Goal: Task Accomplishment & Management: Use online tool/utility

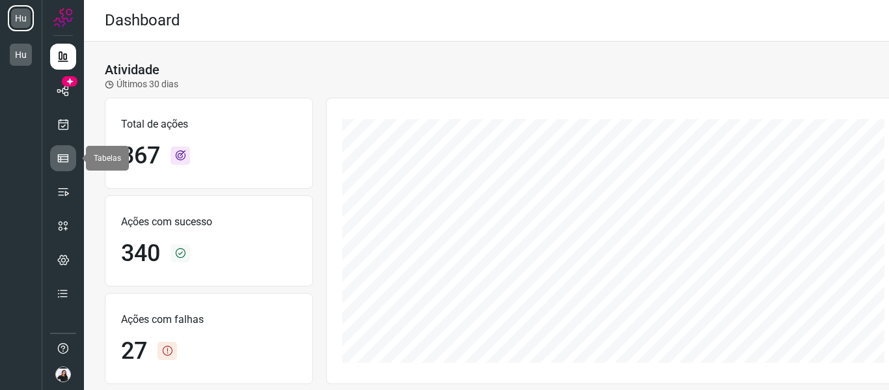
click at [62, 161] on icon at bounding box center [63, 158] width 13 height 13
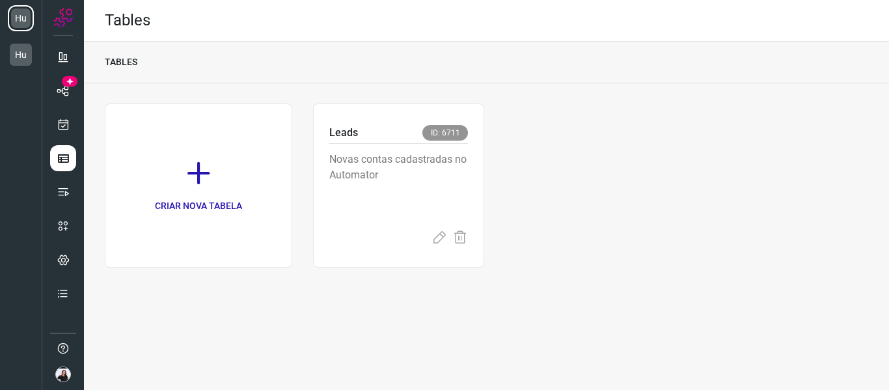
click at [72, 139] on ul at bounding box center [63, 179] width 26 height 271
click at [61, 124] on icon at bounding box center [64, 124] width 14 height 13
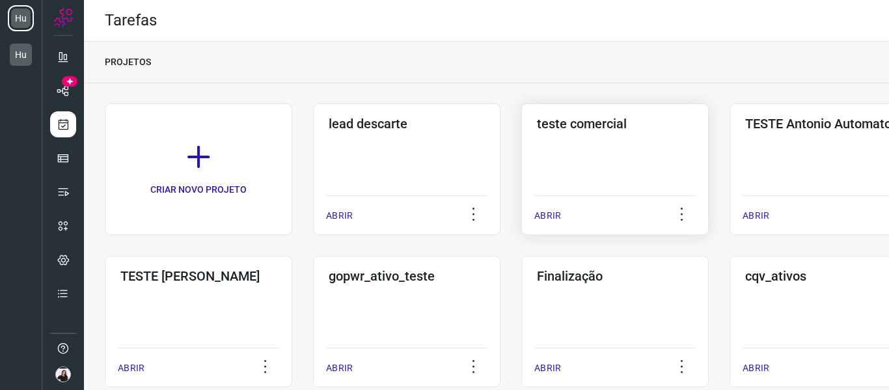
click at [730, 156] on div "teste comercial ABRIR" at bounding box center [823, 168] width 187 height 131
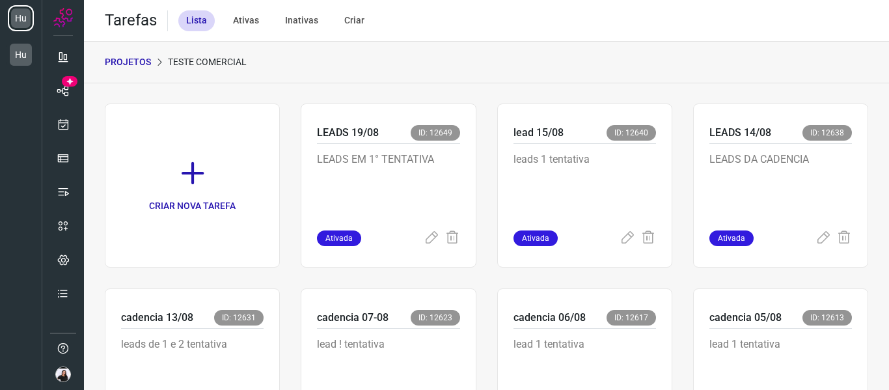
click at [240, 184] on link "CRIAR NOVA TAREFA" at bounding box center [192, 185] width 175 height 164
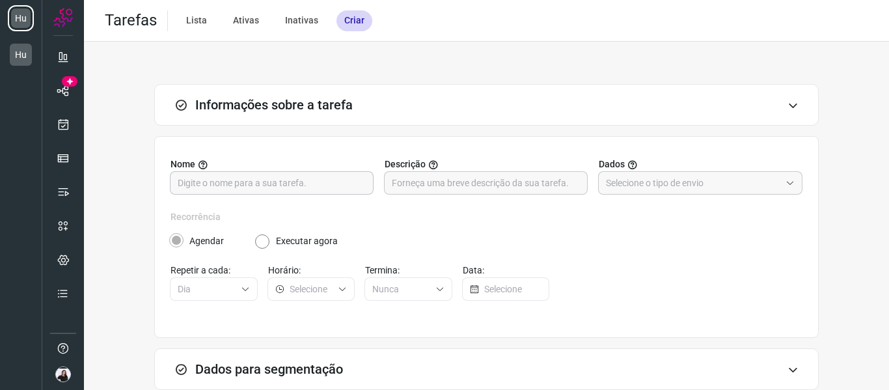
click at [282, 182] on input "text" at bounding box center [272, 183] width 188 height 22
type input "20/08"
click at [465, 197] on div "Nome 20/08 Descrição Dados" at bounding box center [487, 184] width 632 height 53
click at [465, 189] on input "text" at bounding box center [486, 183] width 188 height 22
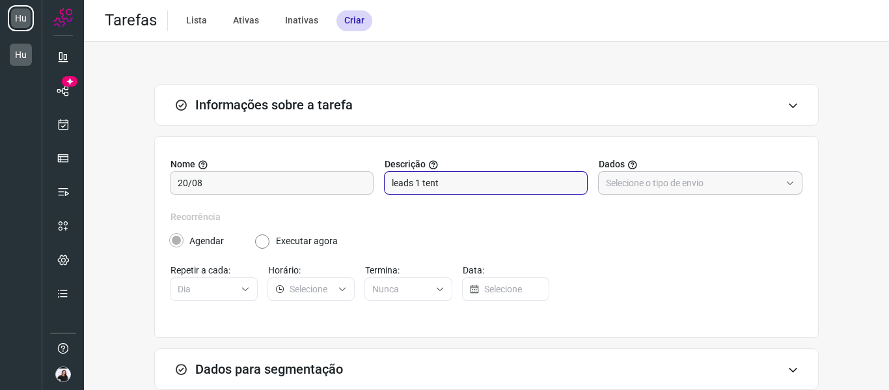
type input "leads 1 tent"
click at [670, 180] on input "text" at bounding box center [693, 183] width 174 height 22
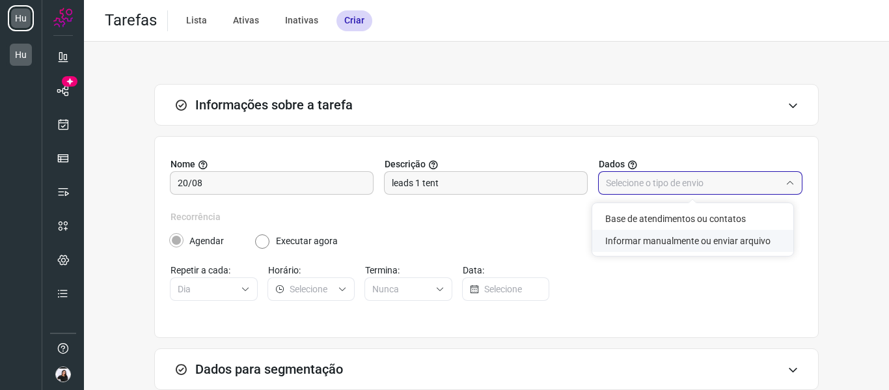
click at [691, 240] on li "Informar manualmente ou enviar arquivo" at bounding box center [692, 241] width 201 height 22
type input "Informar manualmente ou enviar arquivo"
radio input "false"
radio input "true"
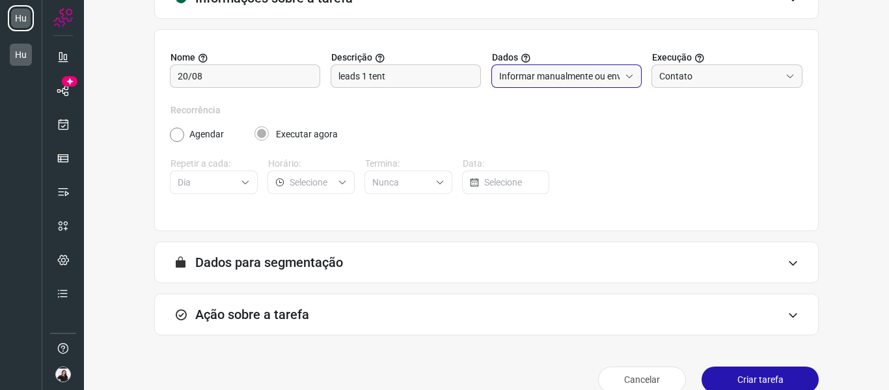
scroll to position [128, 0]
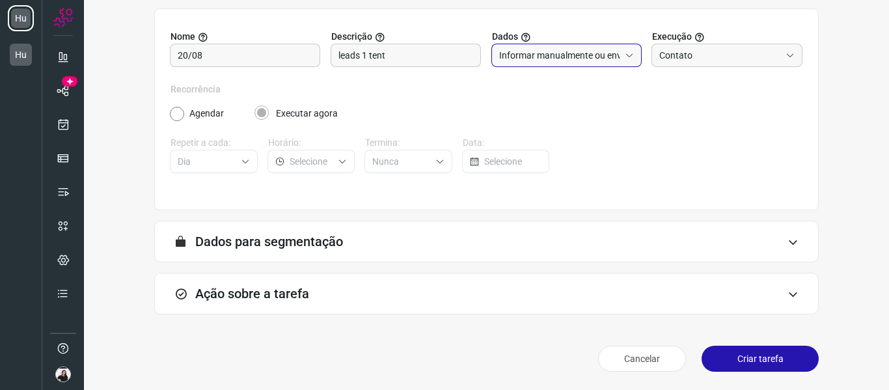
click at [273, 309] on div "Ação sobre a tarefa" at bounding box center [486, 294] width 665 height 42
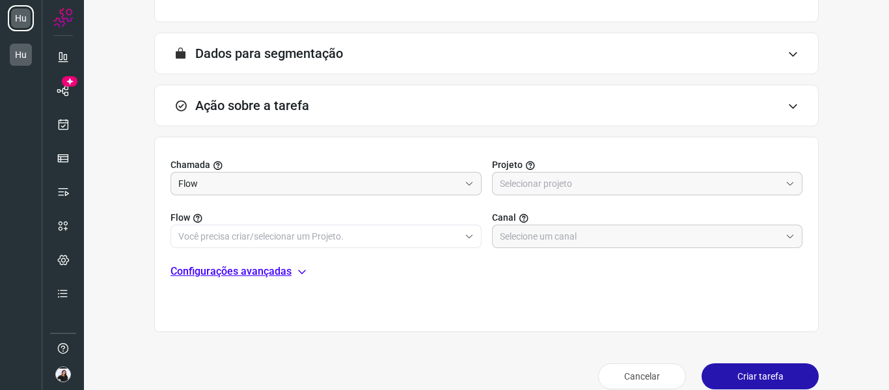
scroll to position [323, 0]
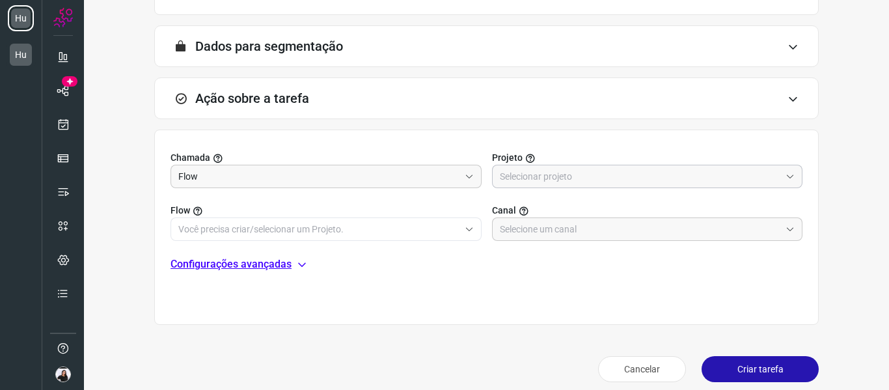
click at [575, 180] on input "text" at bounding box center [640, 176] width 281 height 22
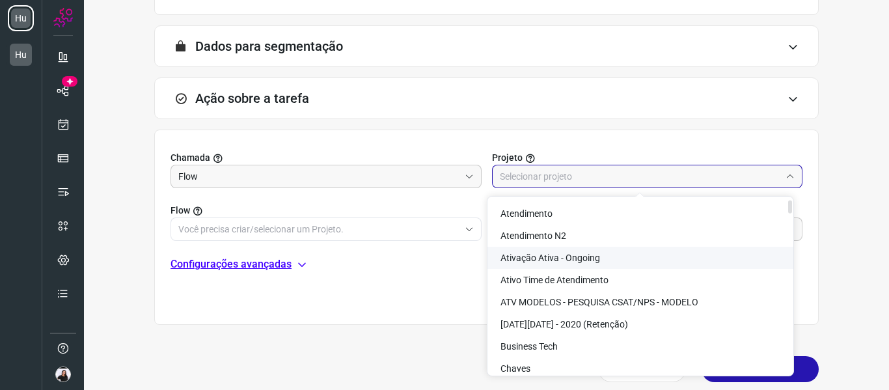
scroll to position [0, 0]
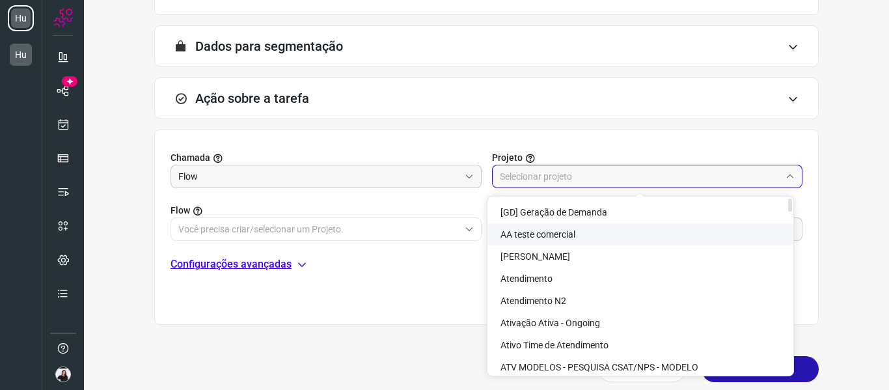
click at [534, 234] on span "AA teste comercial" at bounding box center [538, 234] width 75 height 10
type input "AA teste comercial"
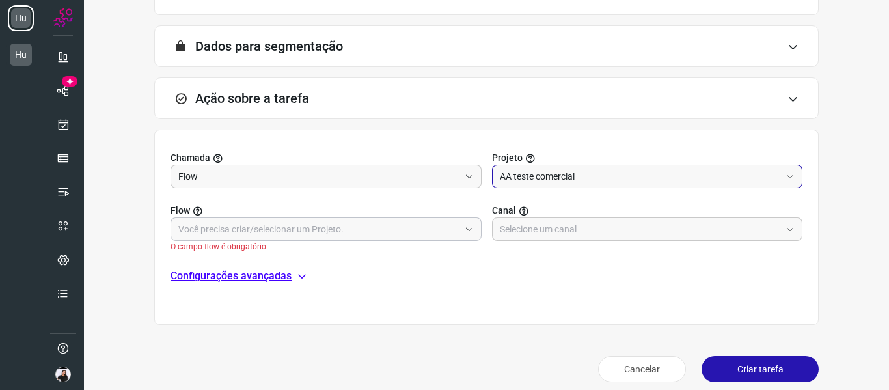
click at [400, 224] on input "text" at bounding box center [318, 229] width 281 height 22
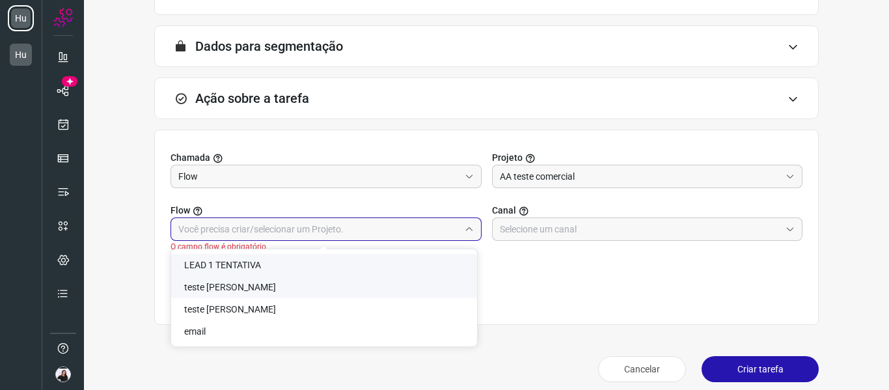
click at [248, 266] on span "LEAD 1 TENTATIVA" at bounding box center [222, 265] width 77 height 10
type input "LEAD 1 TENTATIVA"
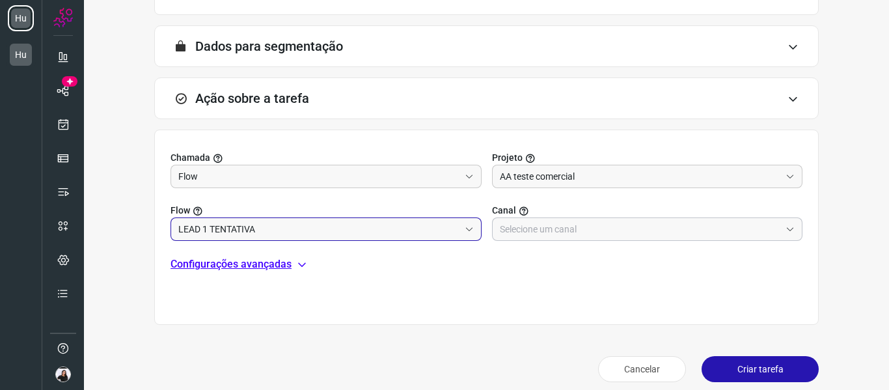
click at [576, 240] on input "text" at bounding box center [640, 229] width 281 height 22
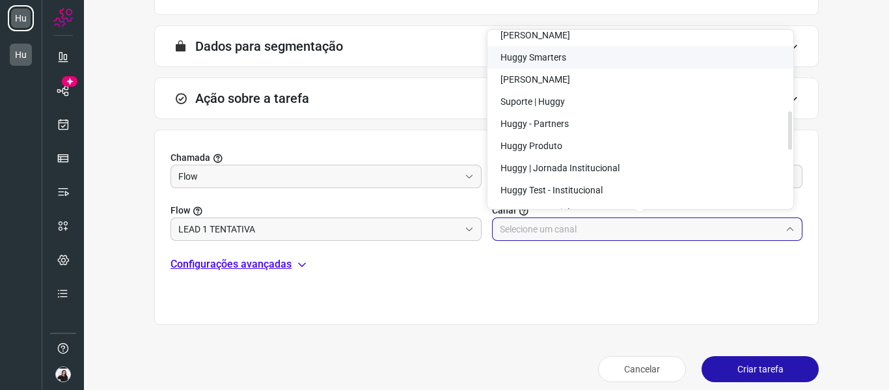
scroll to position [391, 0]
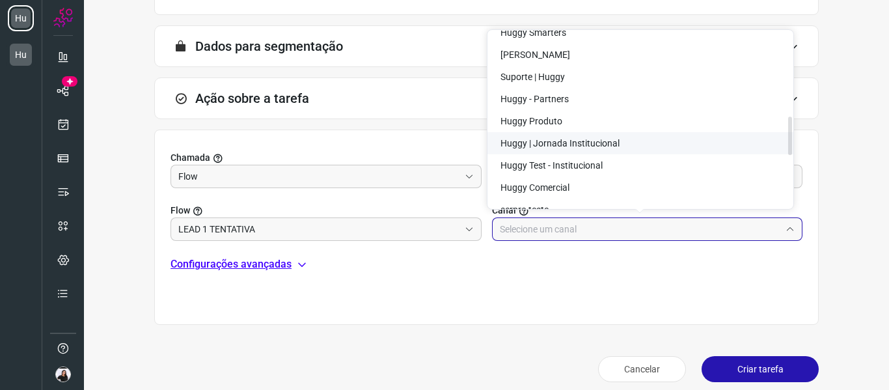
click at [583, 136] on li "Huggy | Jornada Institucional" at bounding box center [641, 143] width 306 height 22
type input "Huggy | Jornada Institucional"
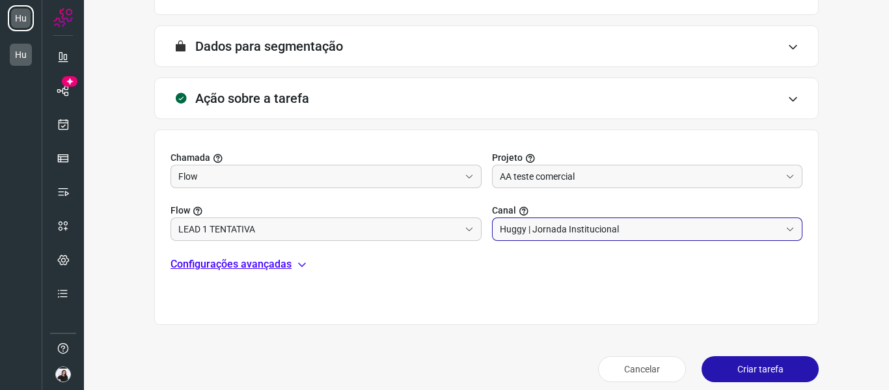
click at [737, 372] on button "Criar tarefa" at bounding box center [760, 369] width 117 height 26
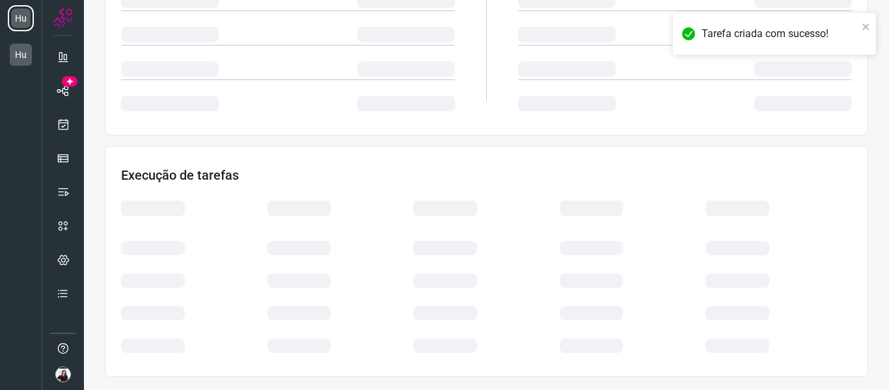
scroll to position [282, 0]
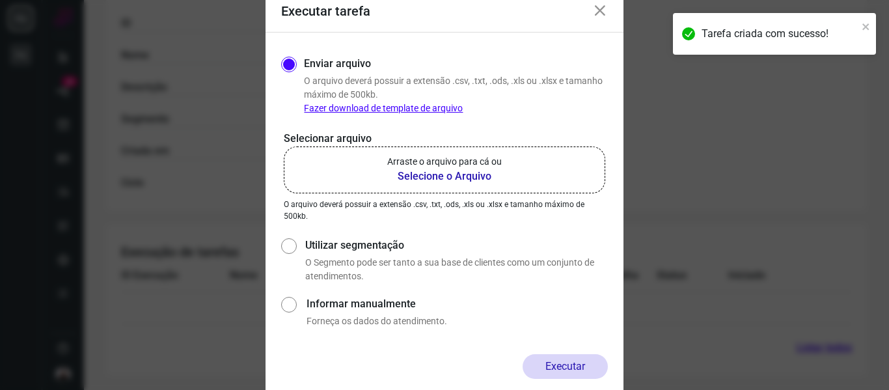
click at [458, 174] on b "Selecione o Arquivo" at bounding box center [444, 177] width 115 height 16
click at [0, 0] on input "Arraste o arquivo para cá ou Selecione o Arquivo" at bounding box center [0, 0] width 0 height 0
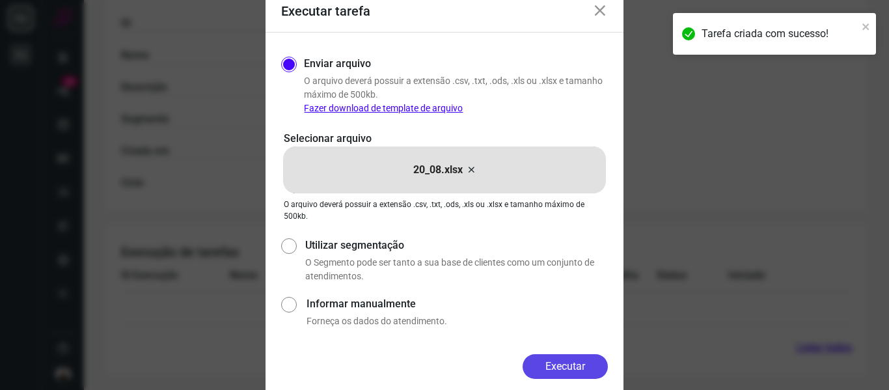
click at [585, 360] on button "Executar" at bounding box center [565, 366] width 85 height 25
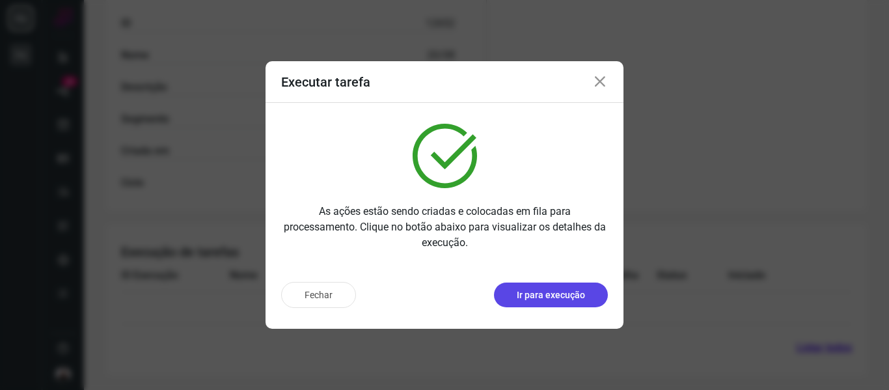
click at [571, 299] on p "Ir para execução" at bounding box center [551, 295] width 68 height 14
